Goal: Task Accomplishment & Management: Manage account settings

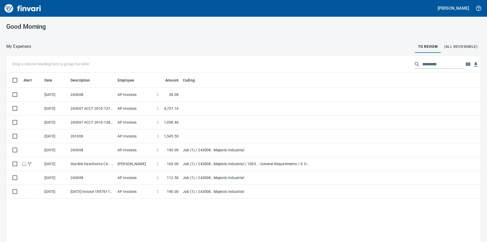
scroll to position [180, 466]
click at [125, 106] on td "AP Invoices" at bounding box center [134, 109] width 39 height 14
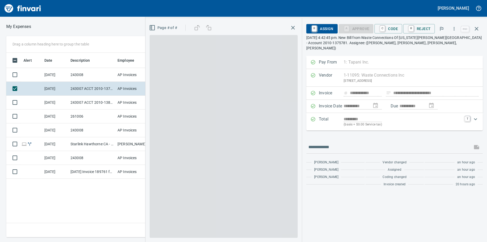
scroll to position [180, 340]
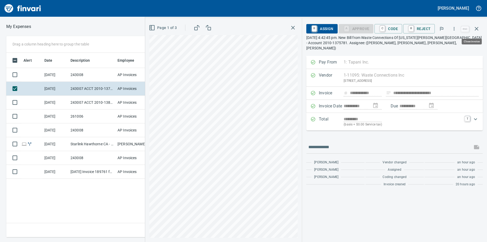
click at [476, 25] on button "button" at bounding box center [476, 28] width 13 height 13
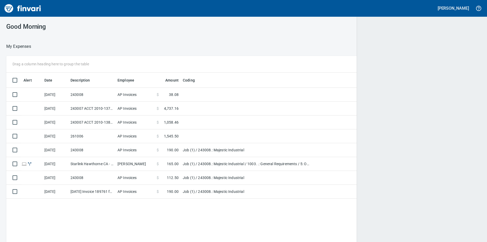
scroll to position [1, 1]
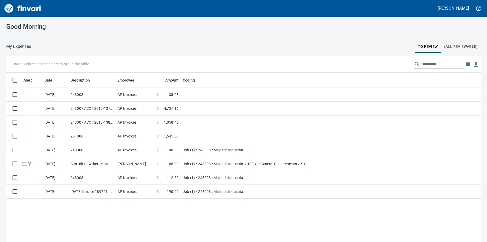
click at [102, 135] on td "261006" at bounding box center [91, 136] width 47 height 14
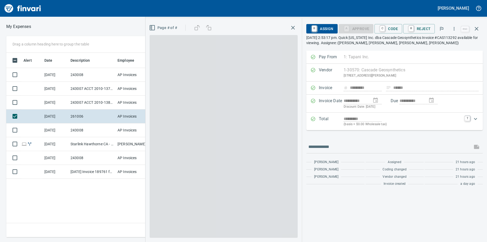
scroll to position [180, 340]
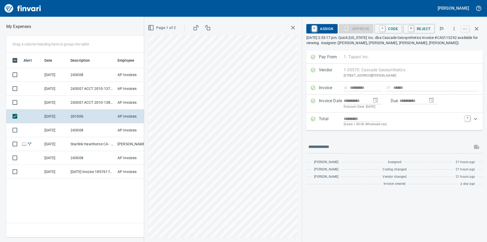
click at [91, 132] on td "243008" at bounding box center [91, 130] width 47 height 14
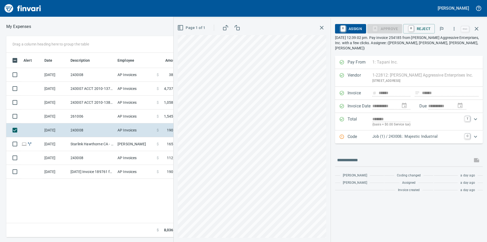
click at [97, 156] on td "243008" at bounding box center [91, 158] width 47 height 14
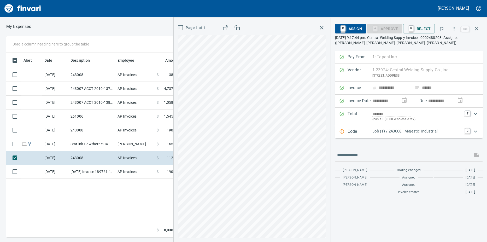
click at [96, 170] on td "[DATE] Invoice 189761 from [PERSON_NAME] Aggressive Enterprises Inc. (1-22812)" at bounding box center [91, 172] width 47 height 14
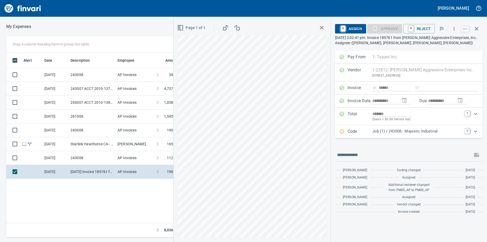
click at [101, 142] on td "Starlink Hawthorne CA - Majestic" at bounding box center [91, 144] width 47 height 14
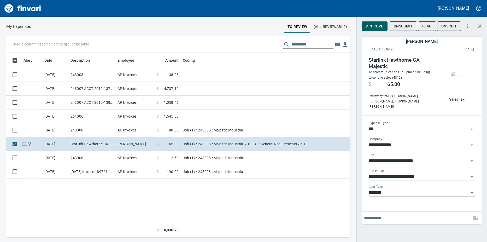
scroll to position [180, 340]
click at [226, 130] on td "Job (1) / 243008.: Majestic Industrial" at bounding box center [246, 130] width 130 height 14
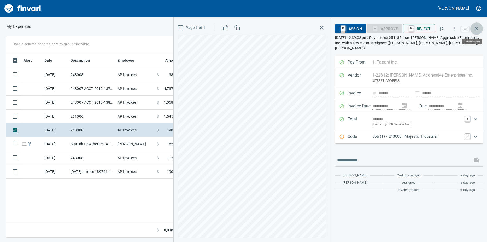
click at [476, 29] on icon "button" at bounding box center [476, 29] width 6 height 6
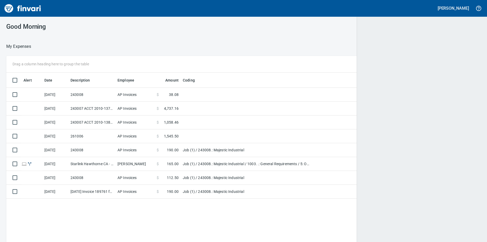
scroll to position [180, 466]
